Goal: Obtain resource: Obtain resource

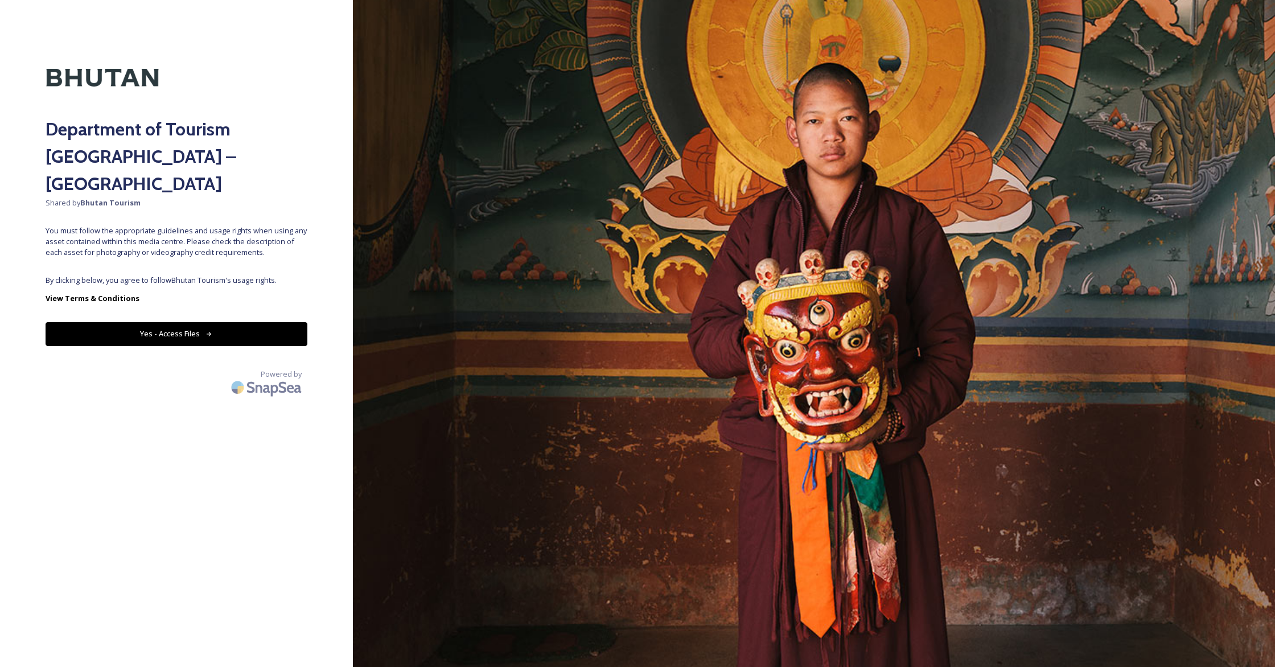
click at [178, 322] on button "Yes - Access Files" at bounding box center [177, 333] width 262 height 23
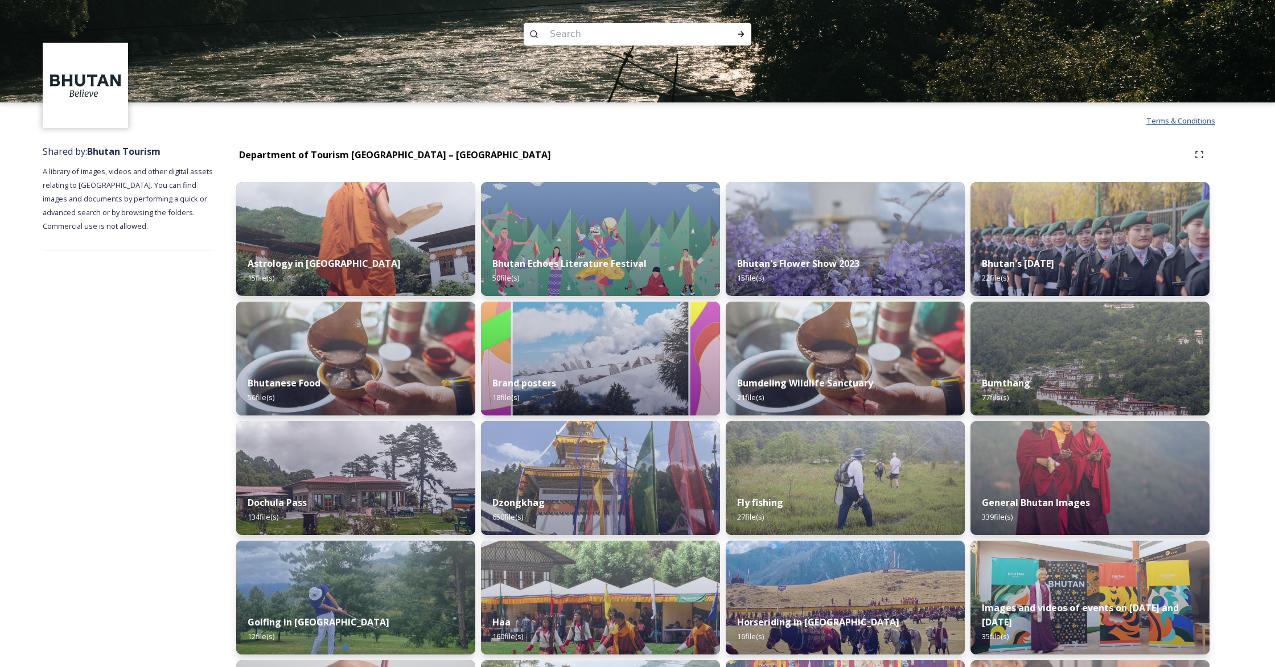
click at [1174, 121] on span "Terms & Conditions" at bounding box center [1181, 121] width 69 height 10
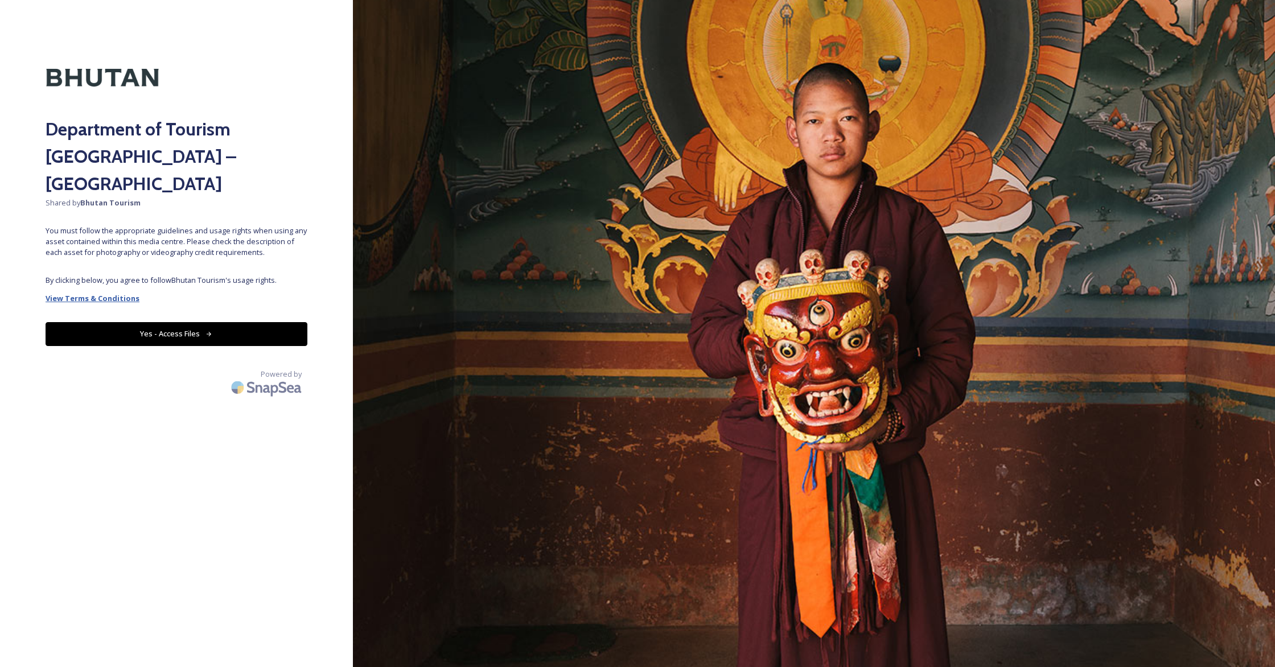
click at [101, 293] on strong "View Terms & Conditions" at bounding box center [93, 298] width 94 height 10
click at [218, 322] on button "Yes - Access Files" at bounding box center [177, 333] width 262 height 23
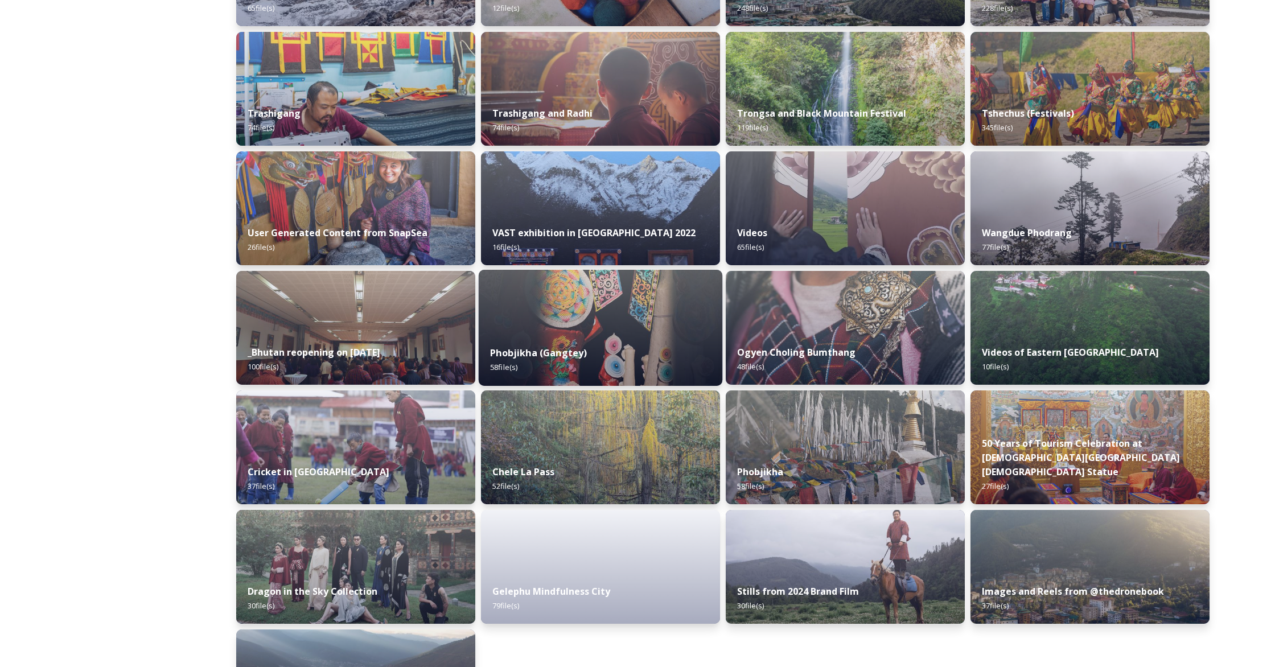
scroll to position [1194, 0]
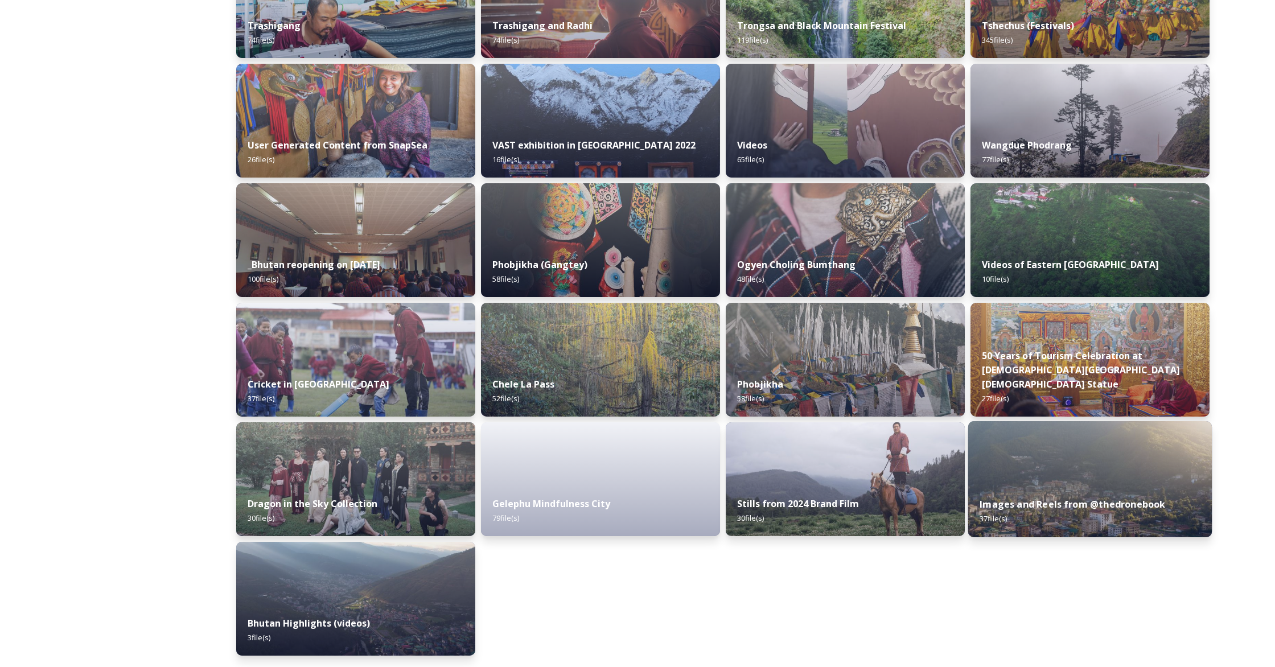
click at [1098, 521] on div "Images and Reels from @thedronebook 37 file(s)" at bounding box center [1090, 512] width 244 height 52
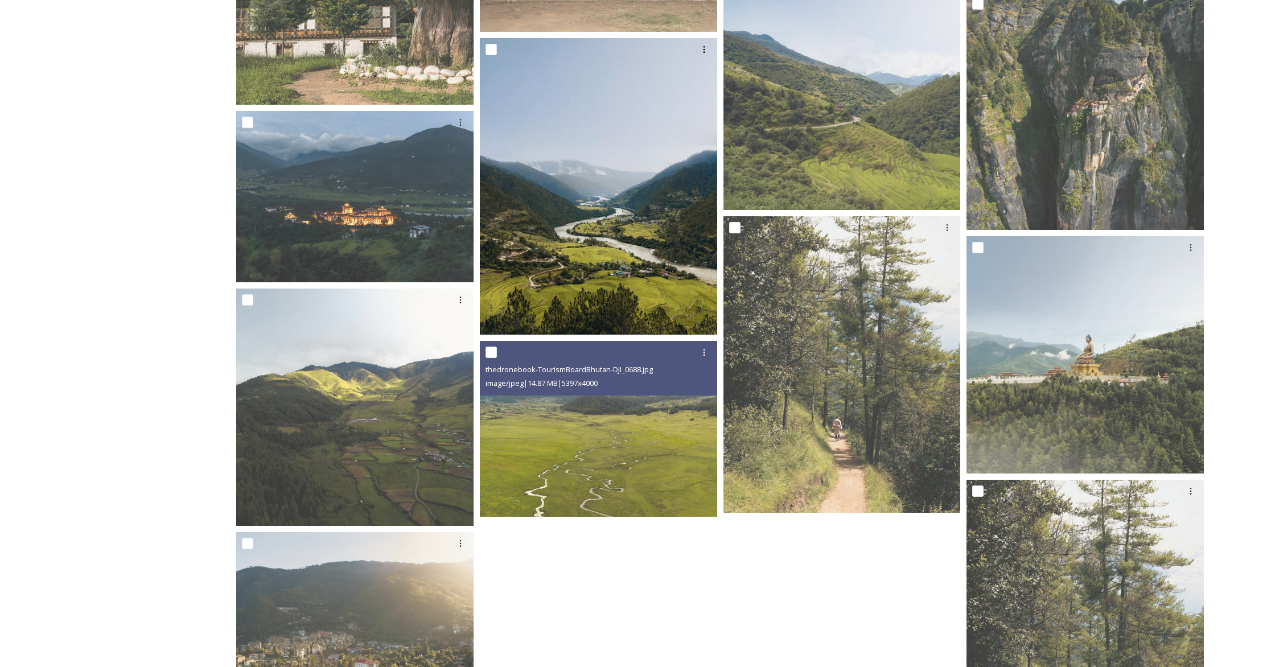
scroll to position [2747, 0]
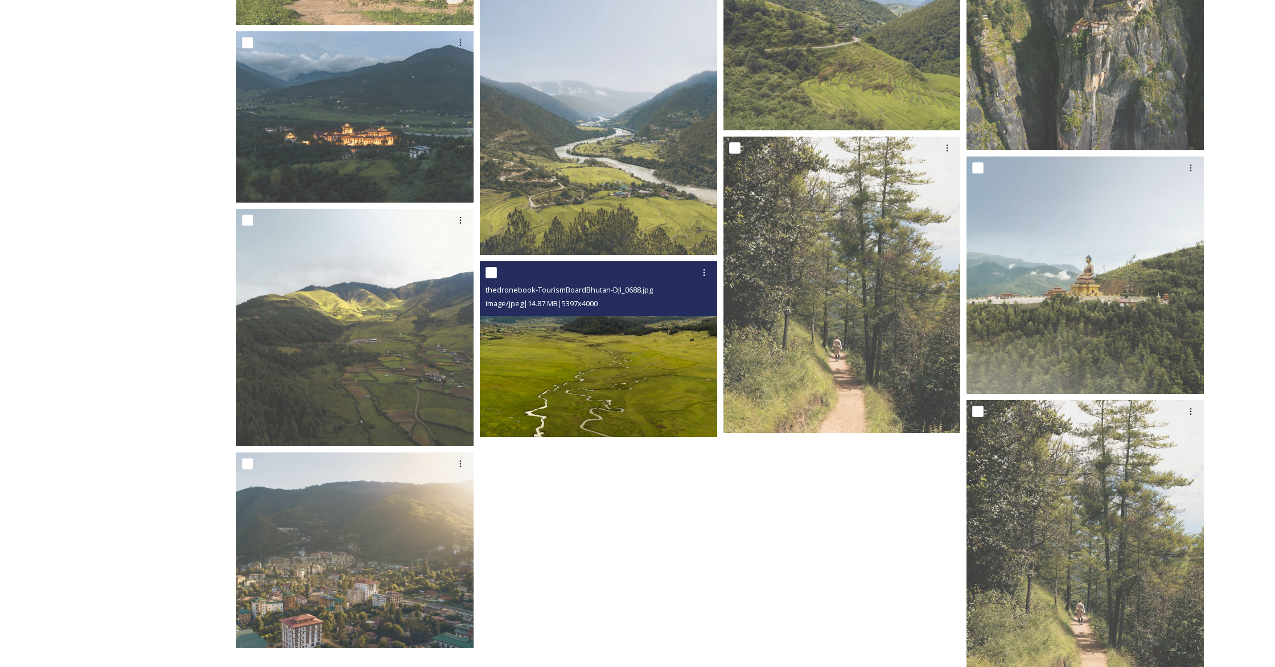
click at [678, 372] on img at bounding box center [598, 349] width 237 height 176
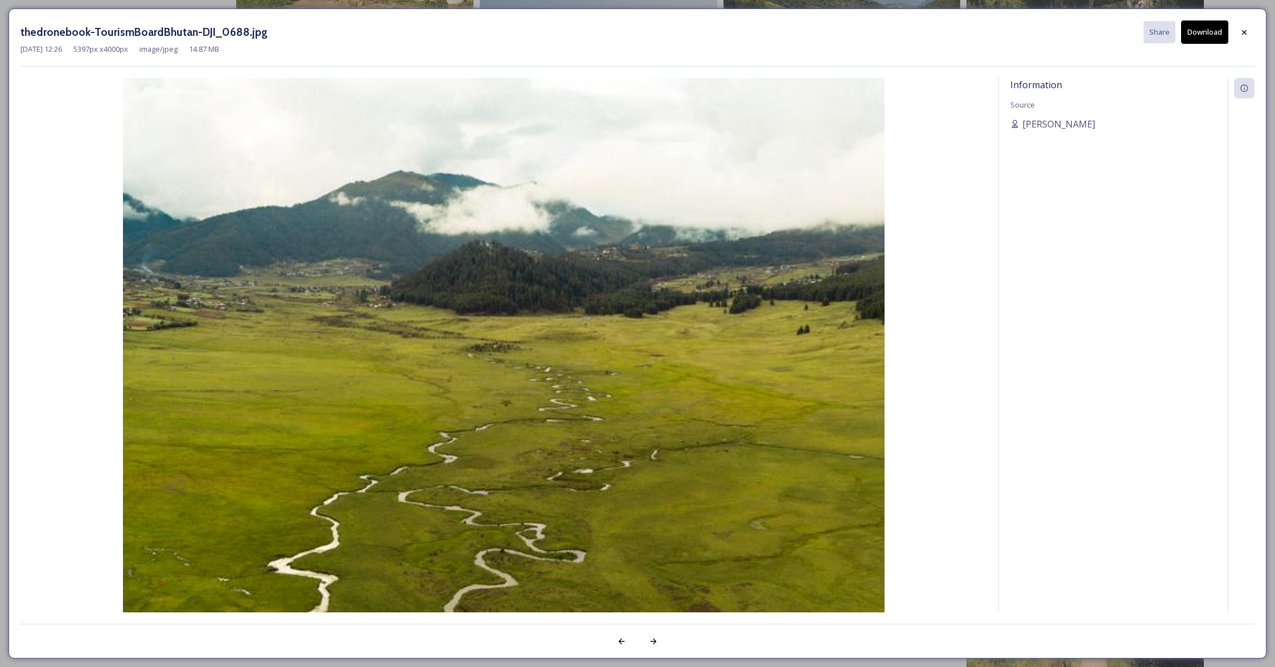
click at [1244, 34] on icon at bounding box center [1244, 32] width 9 height 9
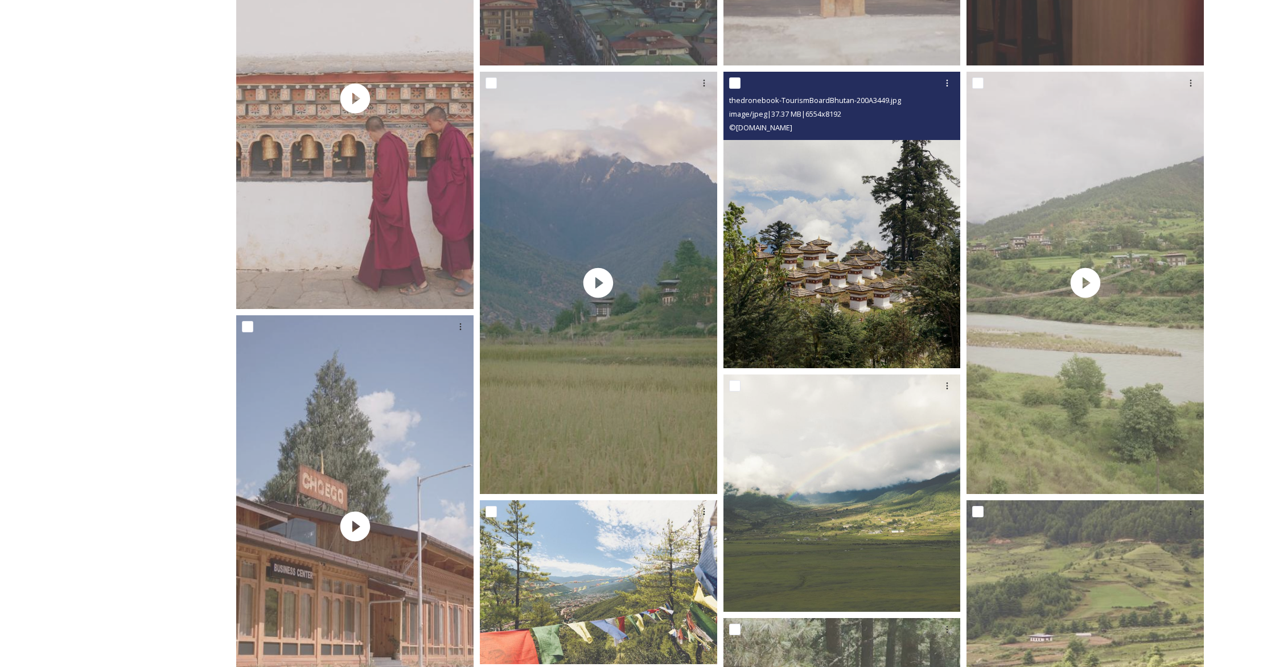
scroll to position [1427, 0]
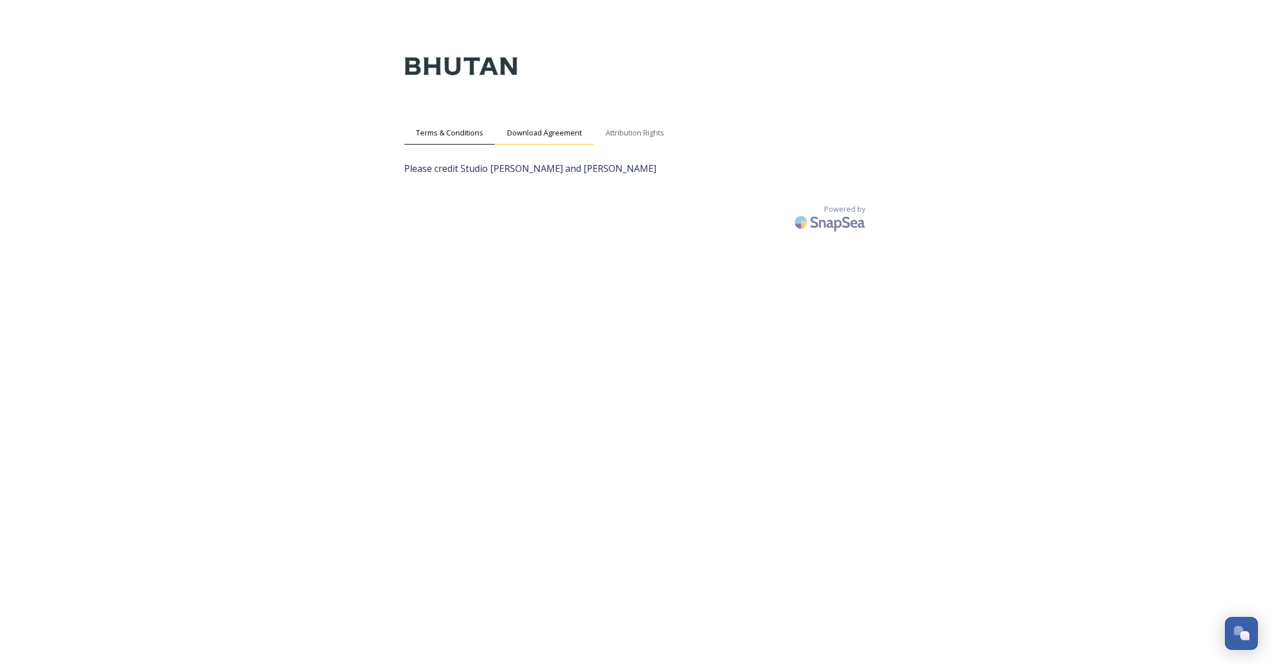
click at [533, 134] on span "Download Agreement" at bounding box center [544, 133] width 75 height 11
